Goal: Task Accomplishment & Management: Complete application form

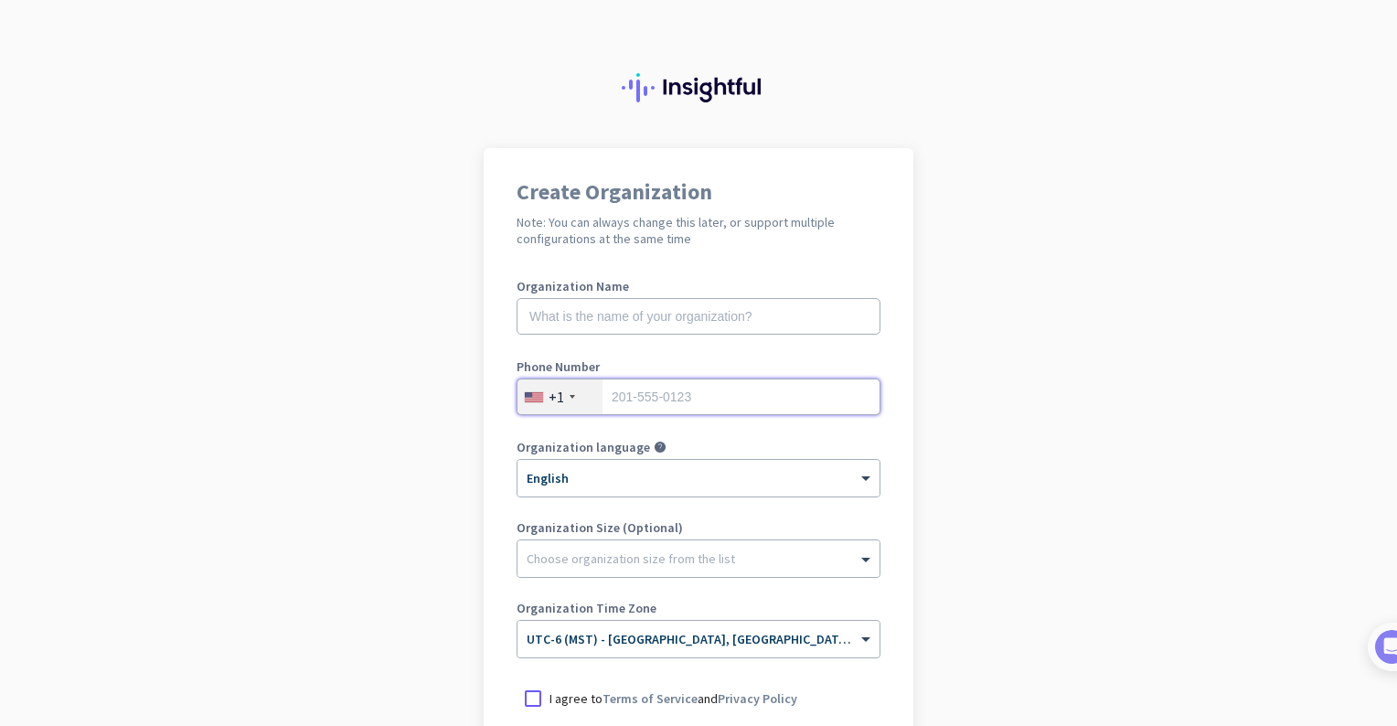
click at [629, 402] on input "tel" at bounding box center [699, 397] width 364 height 37
click at [546, 409] on div "+1" at bounding box center [560, 396] width 85 height 35
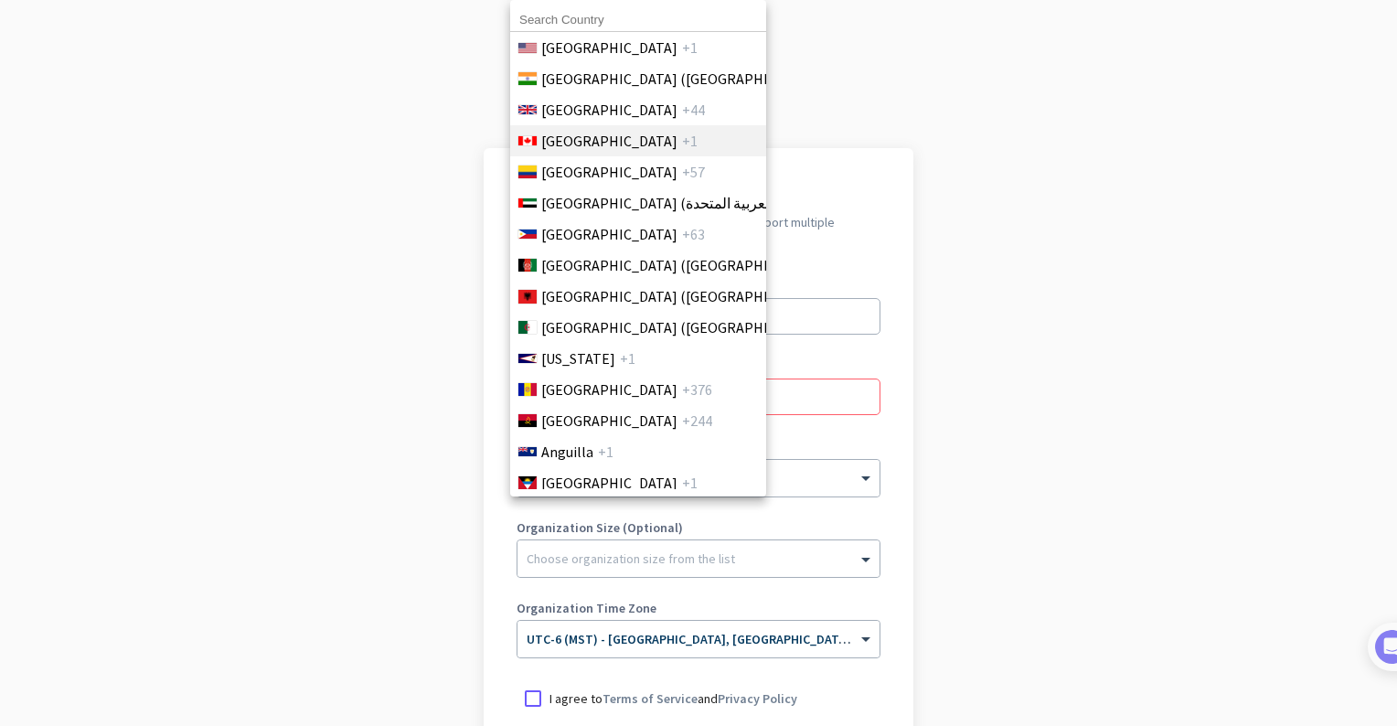
click at [544, 144] on span "[GEOGRAPHIC_DATA]" at bounding box center [609, 141] width 136 height 22
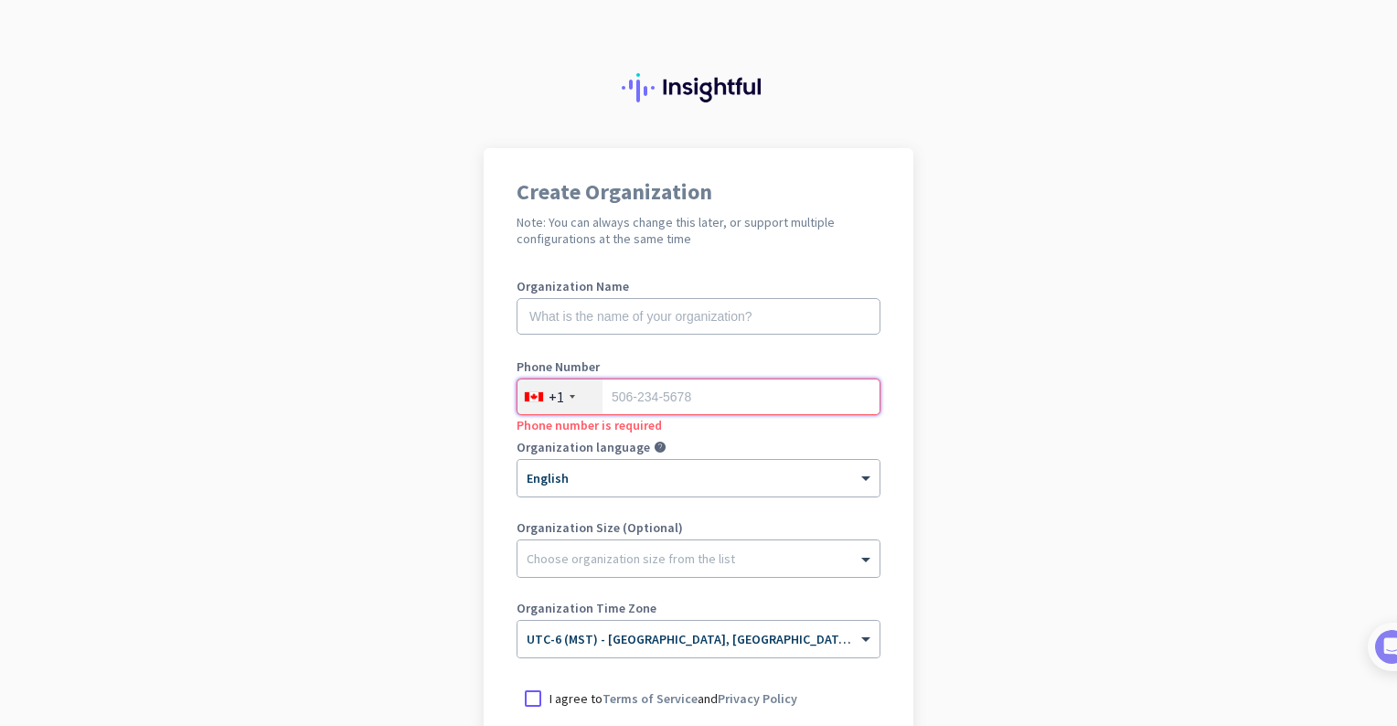
click at [743, 397] on input "tel" at bounding box center [699, 397] width 364 height 37
type input "7808815672"
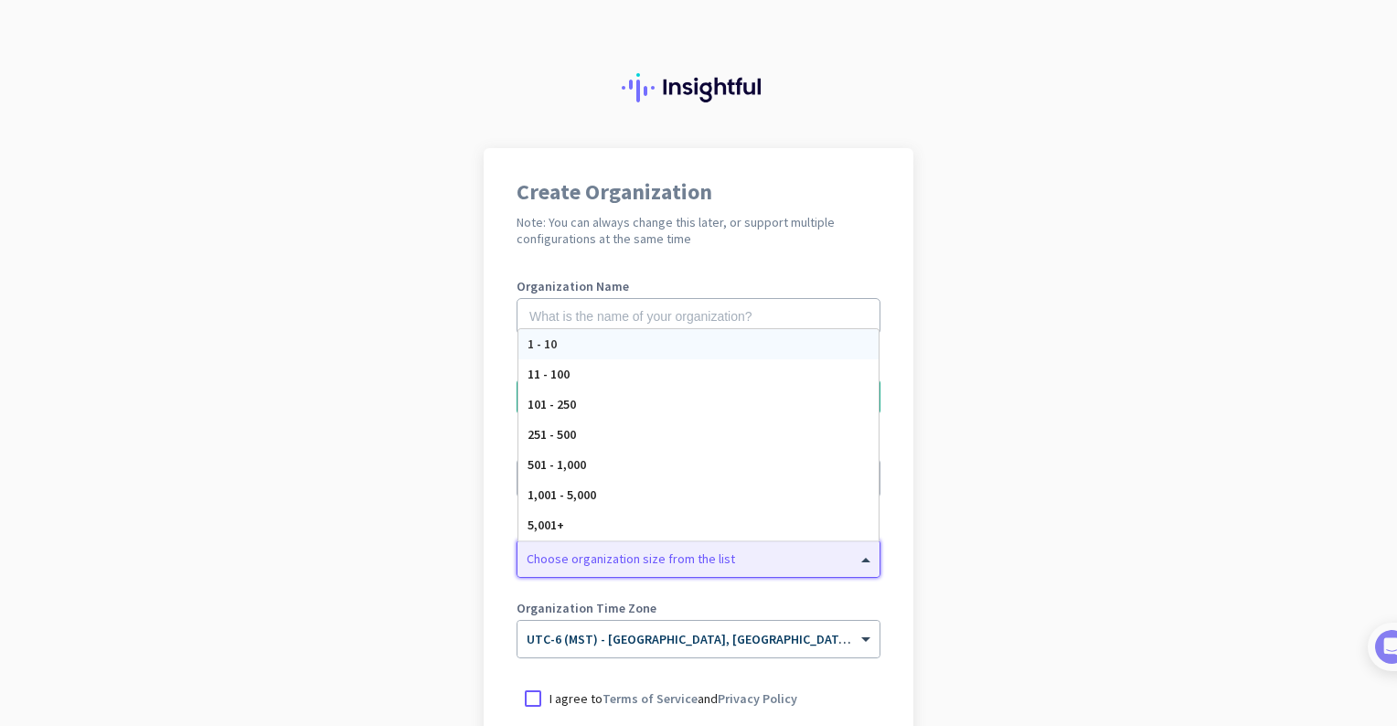
click at [859, 547] on div at bounding box center [699, 554] width 362 height 18
click at [794, 357] on div "1 - 10" at bounding box center [698, 344] width 360 height 30
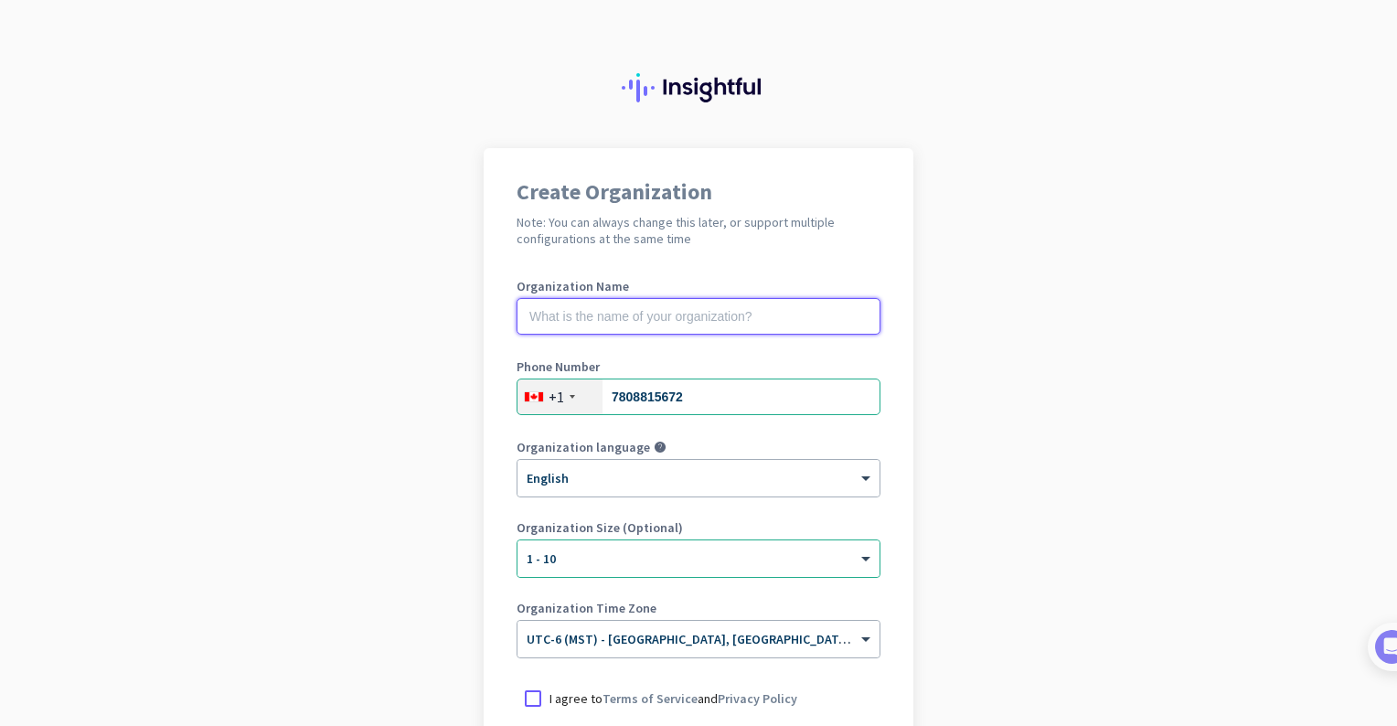
click at [757, 309] on input "text" at bounding box center [699, 316] width 364 height 37
type input "[PERSON_NAME]"
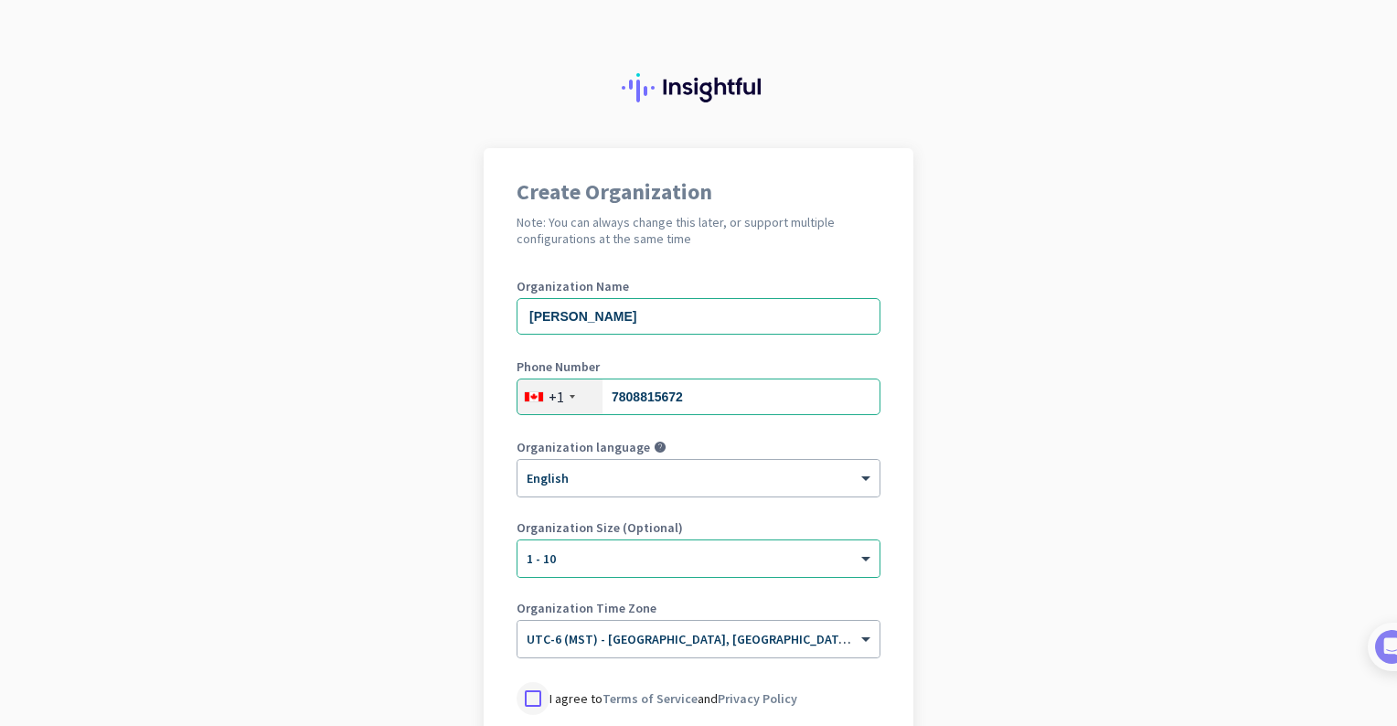
click at [525, 692] on div at bounding box center [533, 698] width 33 height 33
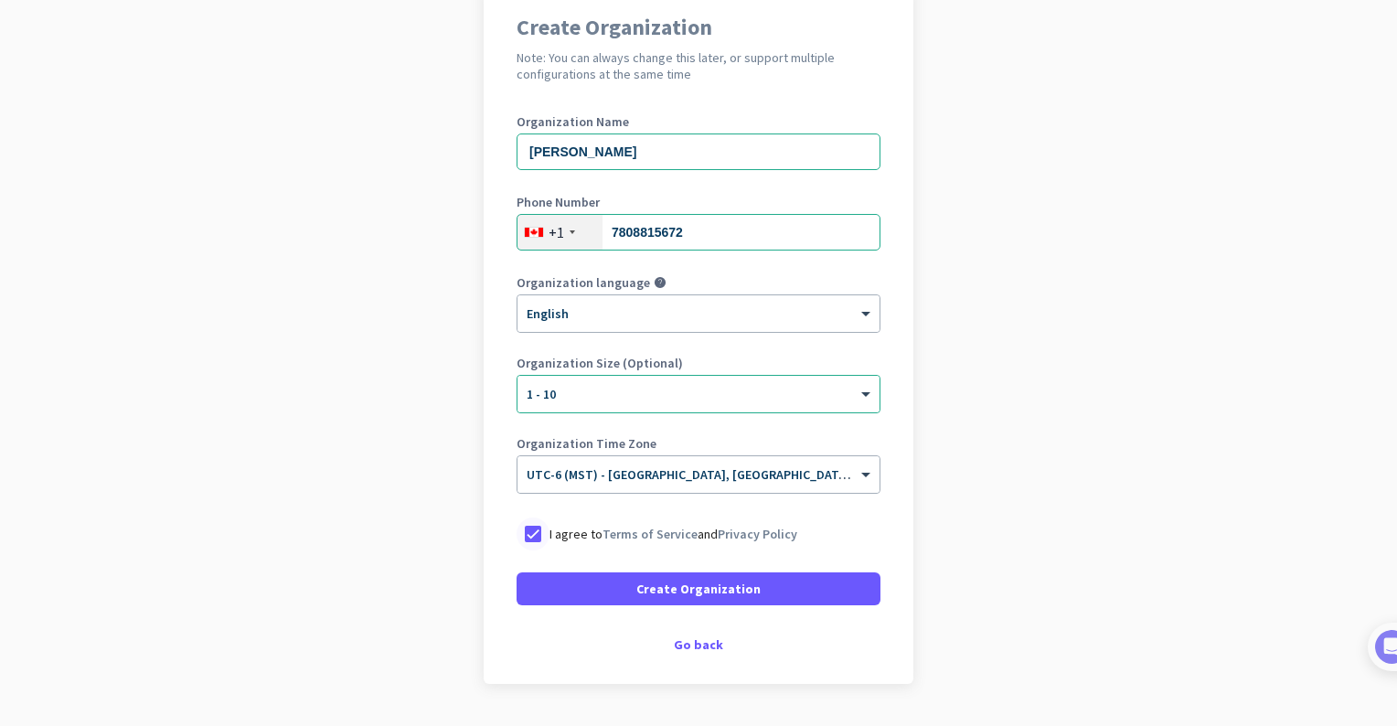
scroll to position [213, 0]
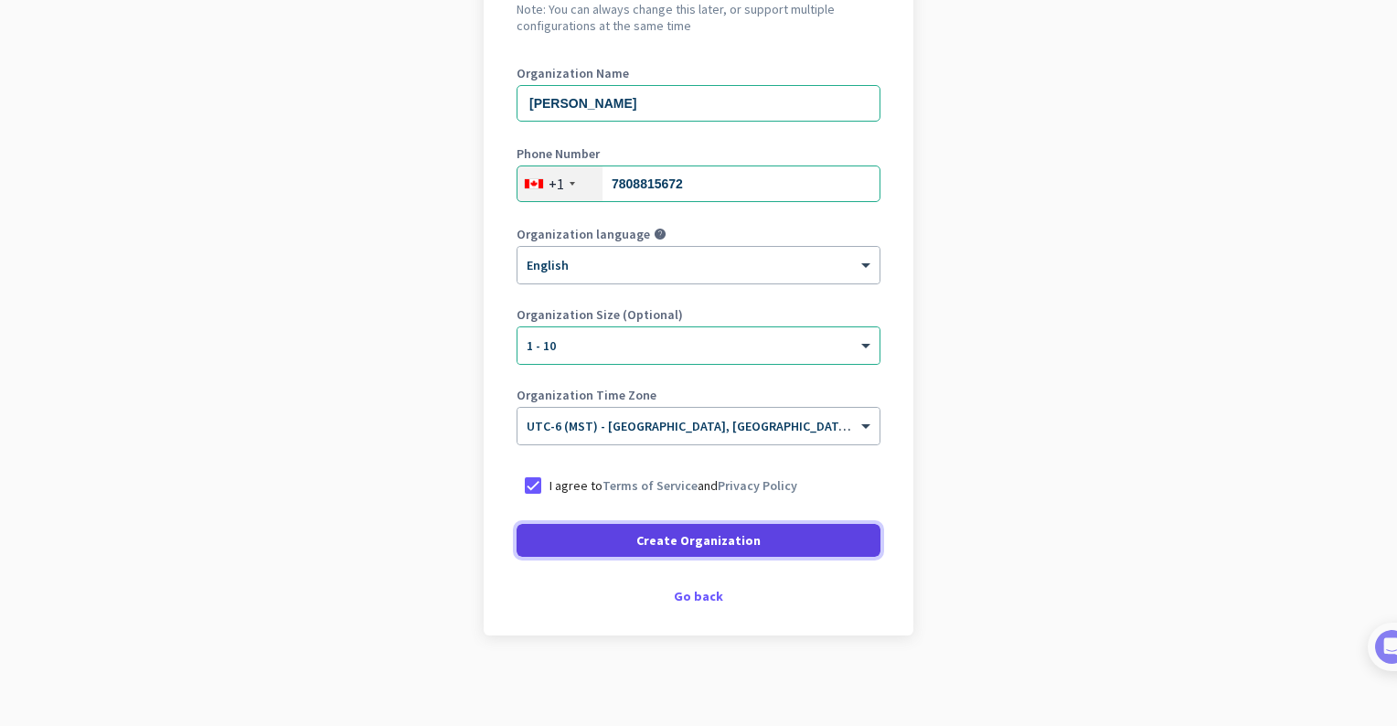
click at [643, 536] on span "Create Organization" at bounding box center [698, 540] width 124 height 18
